Goal: Use online tool/utility: Use online tool/utility

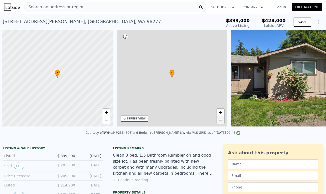
scroll to position [0, 2]
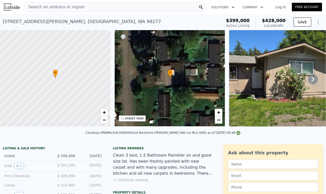
click at [219, 122] on span "−" at bounding box center [218, 120] width 3 height 6
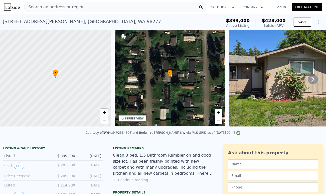
click at [312, 81] on icon at bounding box center [313, 79] width 3 height 5
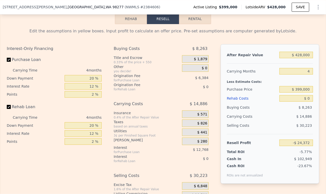
scroll to position [786, 0]
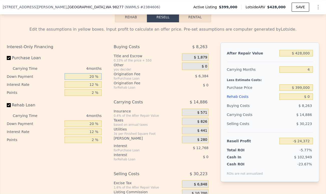
click at [93, 80] on input "20 %" at bounding box center [83, 76] width 37 height 7
click at [91, 80] on input "20 %" at bounding box center [83, 76] width 37 height 7
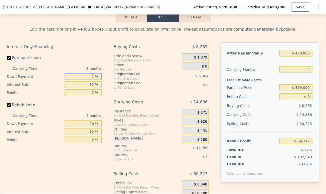
type input "10 %"
type input "-$ 26,766"
type input "10 %"
click at [89, 88] on input "12 %" at bounding box center [83, 84] width 37 height 7
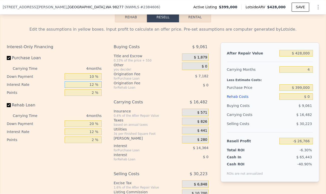
type input "9 %"
type input "-$ 23,174"
click at [89, 88] on input "9 %" at bounding box center [83, 84] width 37 height 7
type input "9 %"
click at [93, 96] on input "2 %" at bounding box center [83, 92] width 37 height 7
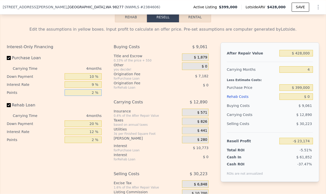
click at [93, 96] on input "2 %" at bounding box center [83, 92] width 37 height 7
click at [89, 96] on input "2 %" at bounding box center [83, 92] width 37 height 7
type input "1 %"
type input "-$ 19,583"
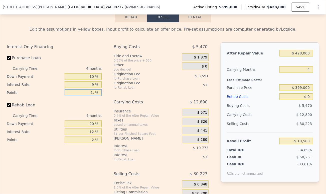
type input "1.5 %"
type input "-$ 21,379"
type input "1.5 %"
click at [90, 127] on input "20 %" at bounding box center [83, 123] width 37 height 7
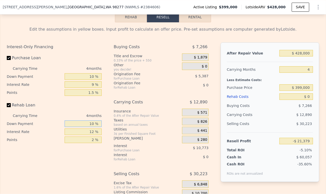
type input "10 %"
click at [90, 135] on input "12 %" at bounding box center [83, 131] width 37 height 7
type input "9 %"
click at [90, 143] on input "2 %" at bounding box center [83, 139] width 37 height 7
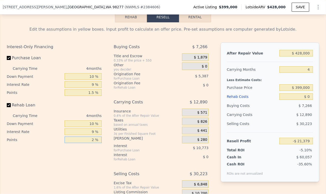
click at [90, 143] on input "2 %" at bounding box center [83, 139] width 37 height 7
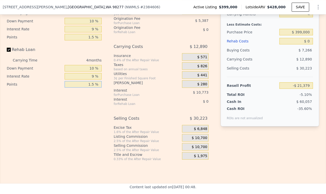
scroll to position [845, 0]
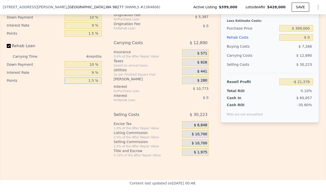
type input "1.5 %"
click at [201, 136] on span "$ 10,700" at bounding box center [200, 134] width 16 height 5
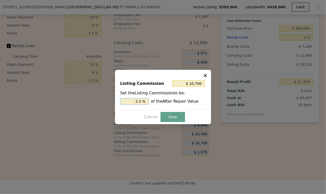
drag, startPoint x: 139, startPoint y: 101, endPoint x: 133, endPoint y: 101, distance: 5.8
click at [133, 101] on input "2.5 %" at bounding box center [134, 101] width 29 height 7
type input "$ 6,420"
type input "1.5 %"
click at [174, 116] on button "Save" at bounding box center [173, 117] width 25 height 10
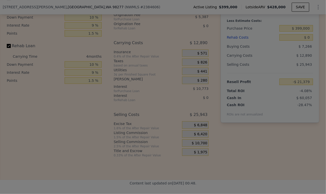
type input "-$ 17,099"
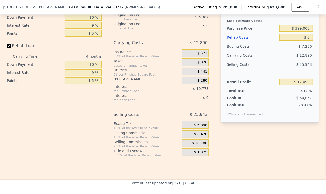
click at [190, 139] on div "$ 6,420" at bounding box center [195, 134] width 27 height 9
click at [193, 138] on div "$ 6,420" at bounding box center [195, 134] width 27 height 8
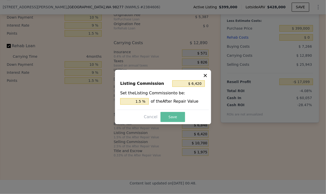
click at [168, 118] on button "Save" at bounding box center [173, 117] width 25 height 10
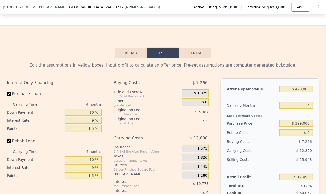
scroll to position [736, 0]
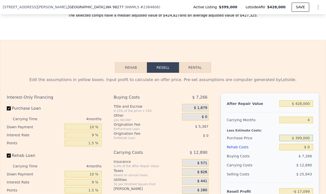
click at [297, 141] on input "$ 399,000" at bounding box center [297, 138] width 34 height 7
type input "$ 250,000"
click at [296, 107] on input "$ 428,000" at bounding box center [297, 103] width 34 height 7
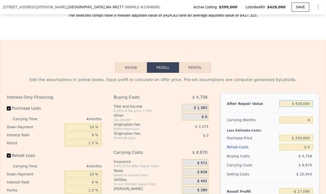
click at [296, 107] on input "$ 428,000" at bounding box center [297, 103] width 34 height 7
type input "$ 138,429"
click at [296, 107] on input "$ 428,000" at bounding box center [297, 103] width 34 height 7
type input "$ 495"
type input "-$ 263,142"
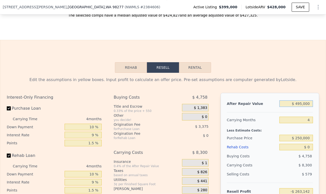
type input "$ 4,950,000"
type input "$ 4,386,109"
type input "$ 495,000"
type input "$ 201,365"
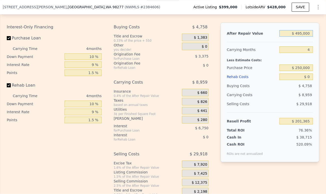
scroll to position [804, 0]
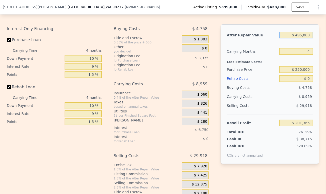
type input "$ 495,000"
click at [307, 83] on div "$ 0" at bounding box center [297, 78] width 34 height 9
click at [307, 82] on input "$ 0" at bounding box center [297, 78] width 34 height 7
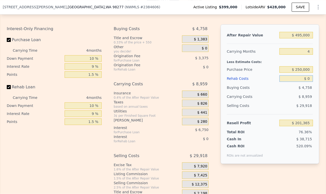
click at [307, 82] on input "$ 0" at bounding box center [297, 78] width 34 height 7
type input "$ 6,000"
type input "$ 201,359"
type input "$ 60,000"
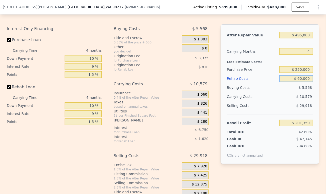
type input "$ 138,935"
type input "$ 60,000"
click at [282, 100] on div "$ 10,579" at bounding box center [287, 96] width 53 height 9
click at [301, 13] on div "[STREET_ADDRESS][PERSON_NAME] ( NWMLS # 2384606 ) Active Listing $399,000 Lotsi…" at bounding box center [163, 7] width 321 height 14
click at [302, 5] on button "SAVE" at bounding box center [301, 7] width 18 height 9
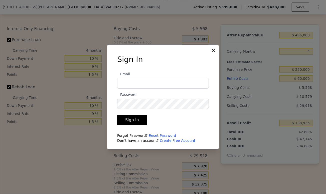
click at [160, 82] on input "Email" at bounding box center [163, 83] width 92 height 11
type input "[EMAIL_ADDRESS][DOMAIN_NAME]"
click at [117, 115] on button "Sign In" at bounding box center [132, 120] width 30 height 10
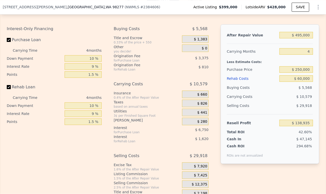
click at [293, 14] on div "Edit the assumptions in yellow boxes. Input profit to calculate an offer price.…" at bounding box center [163, 11] width 313 height 6
click at [299, 8] on button "SAVE" at bounding box center [301, 7] width 18 height 9
click at [316, 8] on icon "Show Options" at bounding box center [319, 7] width 6 height 6
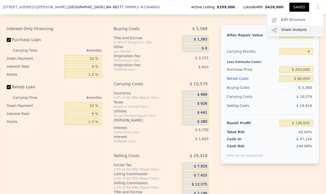
click at [294, 30] on div "Share Analysis" at bounding box center [296, 30] width 56 height 10
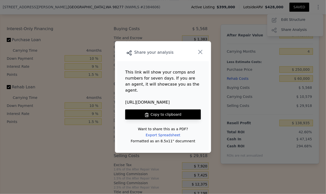
click at [155, 115] on button "Copy to clipboard" at bounding box center [163, 114] width 76 height 10
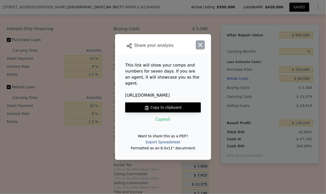
click at [203, 48] on icon "button" at bounding box center [200, 44] width 7 height 7
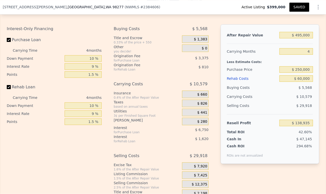
click at [165, 31] on div "Edit the assumptions in yellow boxes. Input profit to calculate an offer price.…" at bounding box center [163, 103] width 313 height 190
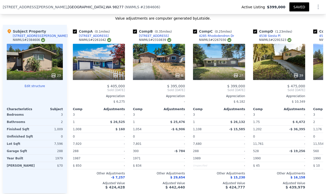
scroll to position [553, 0]
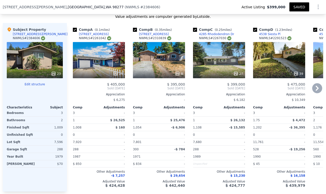
click at [317, 91] on icon at bounding box center [317, 88] width 3 height 5
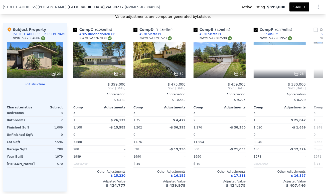
scroll to position [0, 120]
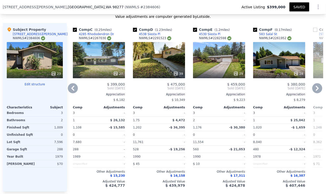
click at [318, 93] on icon at bounding box center [318, 88] width 10 height 10
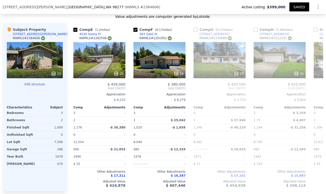
scroll to position [0, 241]
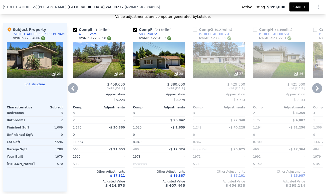
click at [318, 93] on icon at bounding box center [318, 88] width 10 height 10
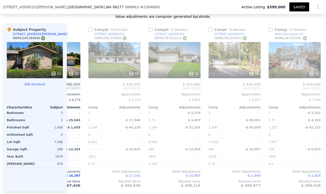
scroll to position [0, 361]
